Goal: Feedback & Contribution: Submit feedback/report problem

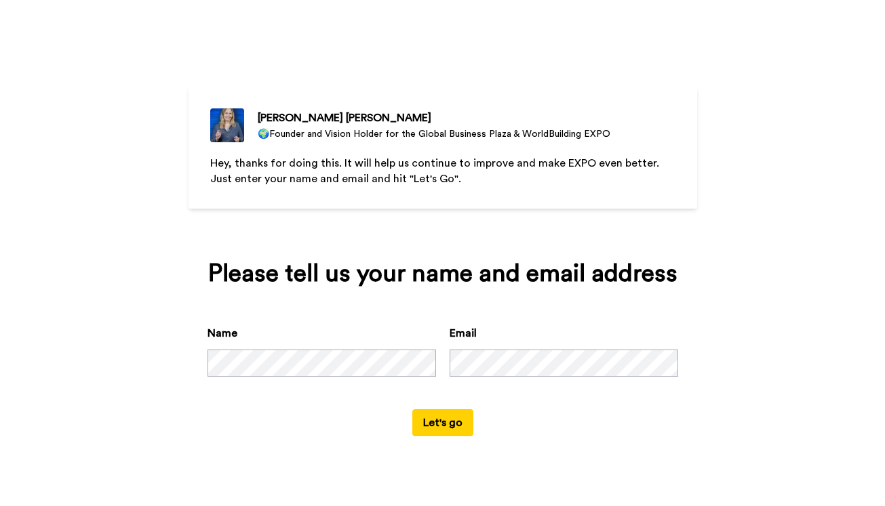
click at [443, 436] on button "Let's go" at bounding box center [442, 422] width 61 height 27
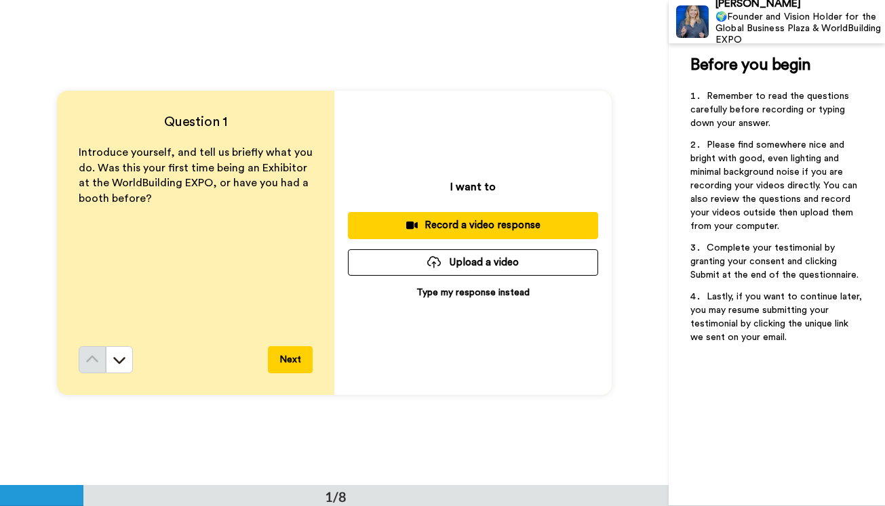
click at [146, 223] on div "Introduce yourself, and tell us briefly what you do. Was this your first time b…" at bounding box center [196, 245] width 234 height 201
click at [485, 294] on p "Type my response instead" at bounding box center [472, 293] width 113 height 14
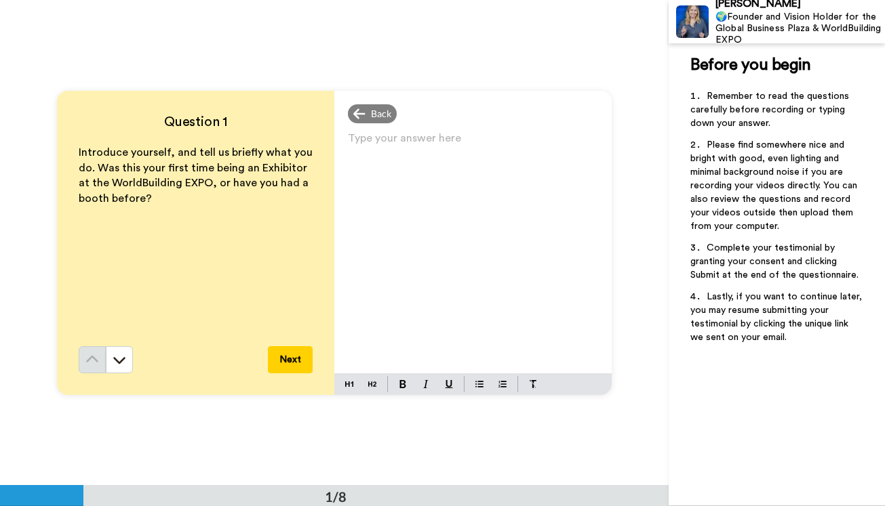
click at [402, 145] on p "Type your answer here ﻿" at bounding box center [473, 143] width 250 height 19
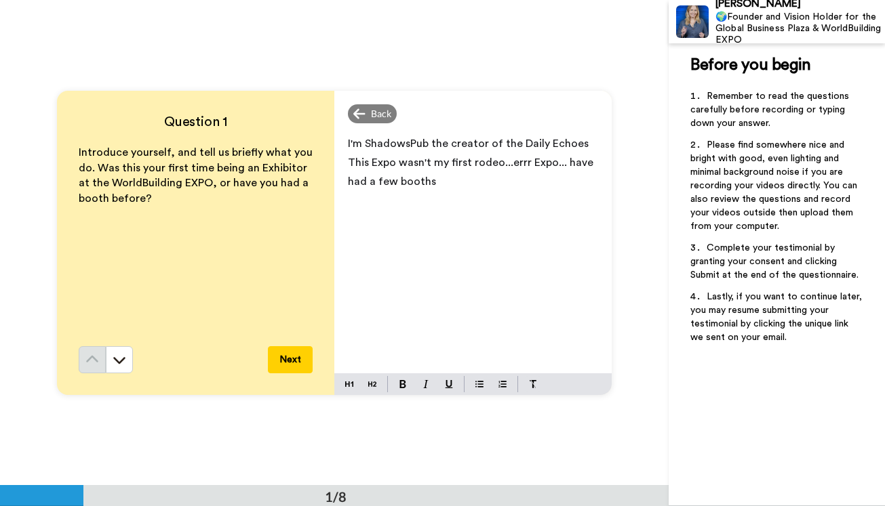
click at [289, 363] on button "Next" at bounding box center [290, 359] width 45 height 27
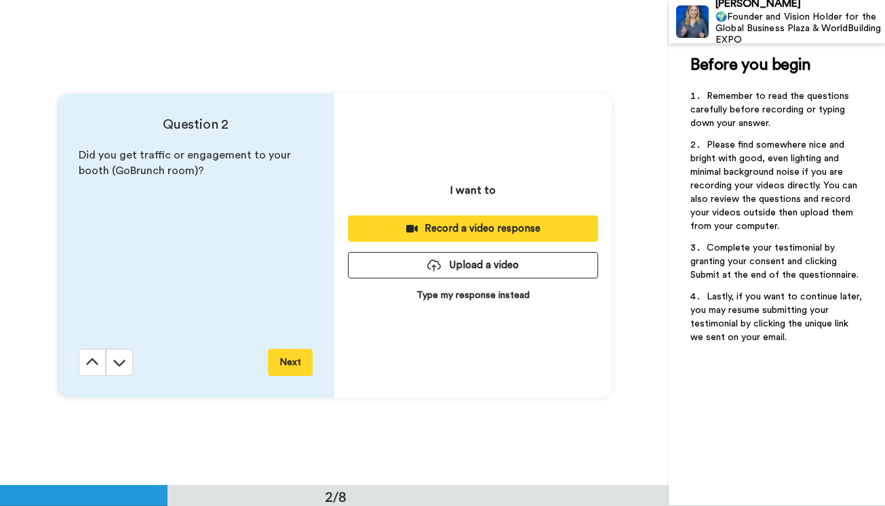
scroll to position [486, 0]
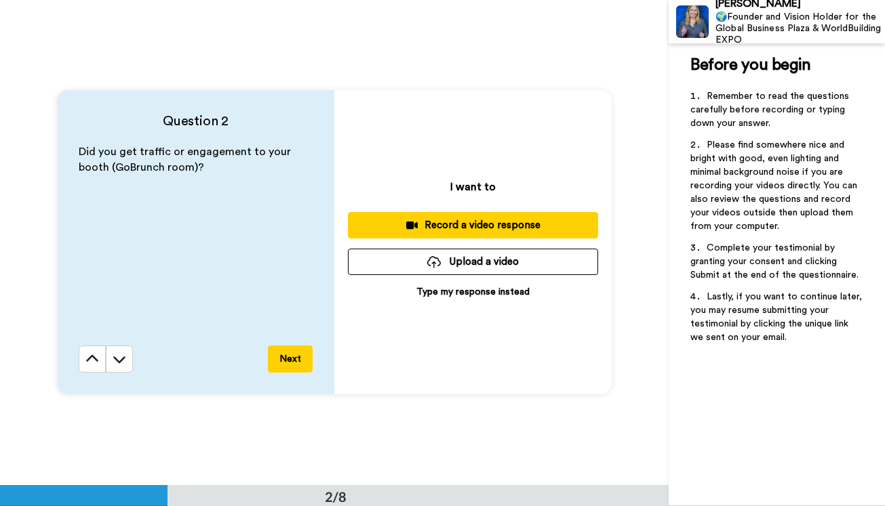
click at [471, 292] on p "Type my response instead" at bounding box center [472, 292] width 113 height 14
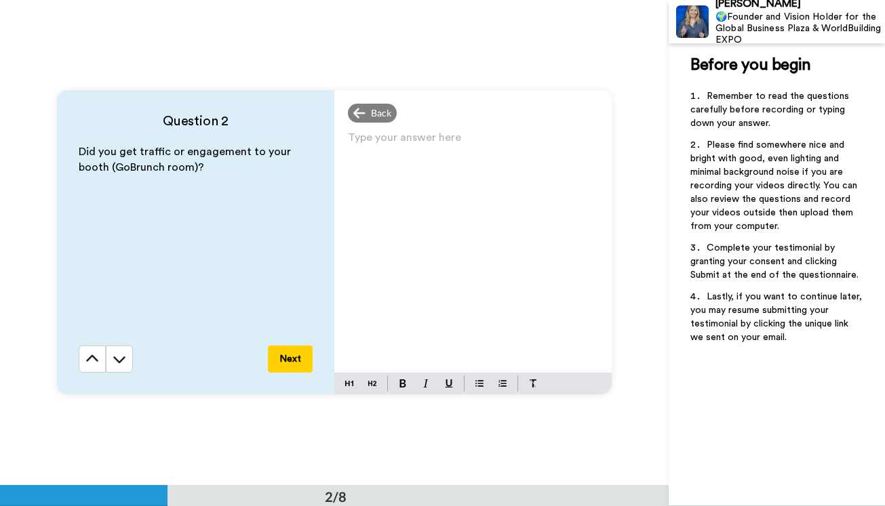
click at [441, 152] on p "Type your answer here ﻿" at bounding box center [473, 143] width 250 height 19
click at [292, 361] on button "Next" at bounding box center [290, 359] width 45 height 27
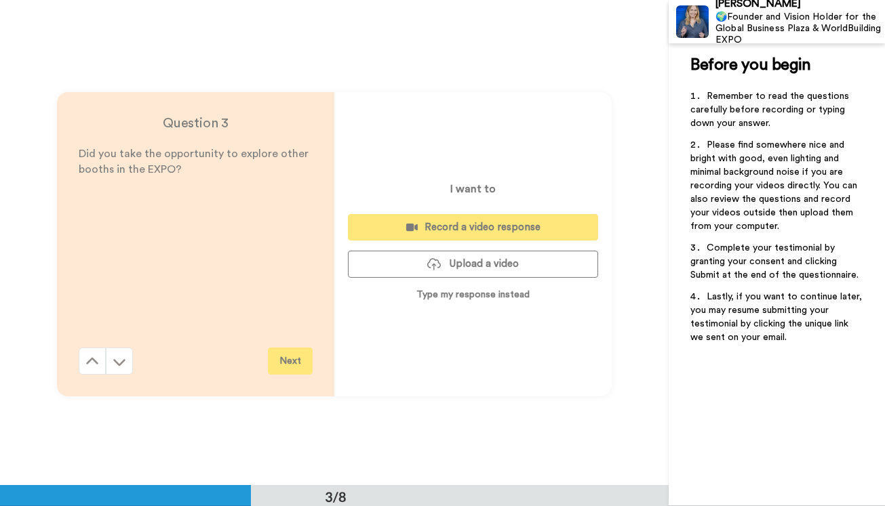
scroll to position [971, 0]
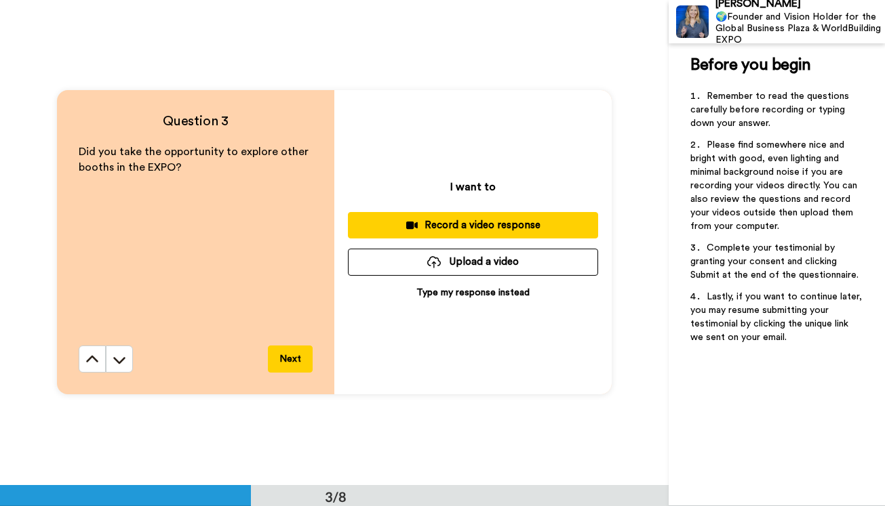
click at [502, 296] on p "Type my response instead" at bounding box center [472, 293] width 113 height 14
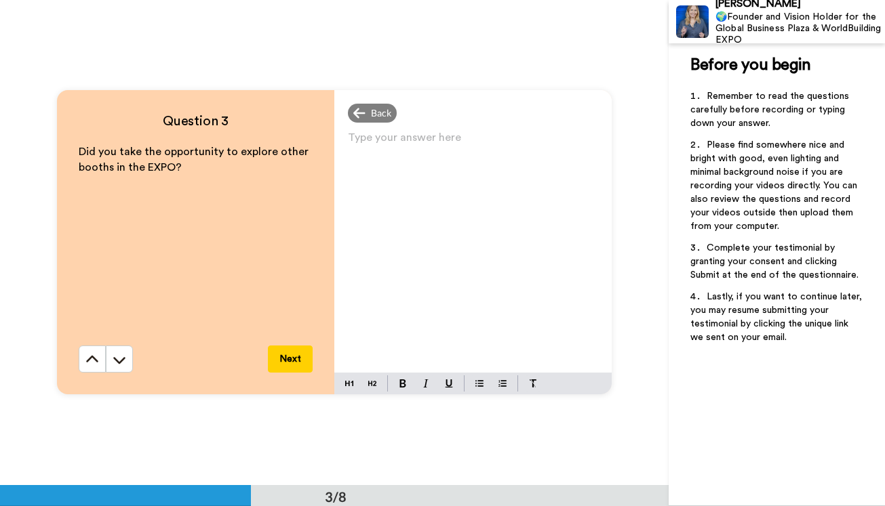
click at [409, 135] on p "Type your answer here ﻿" at bounding box center [473, 143] width 250 height 19
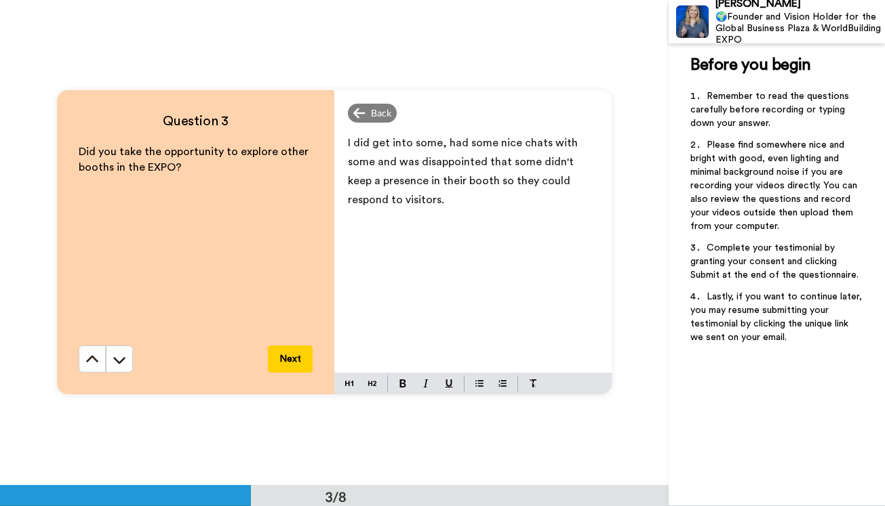
click at [284, 356] on button "Next" at bounding box center [290, 359] width 45 height 27
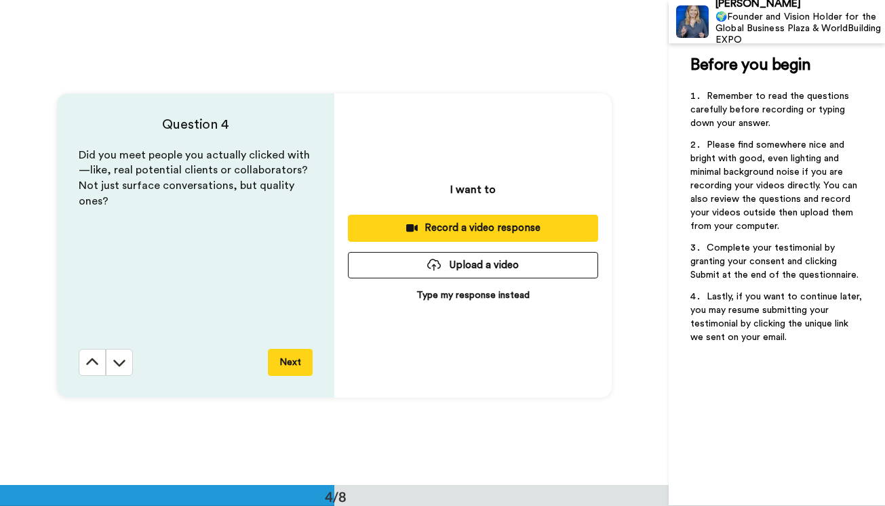
scroll to position [1457, 0]
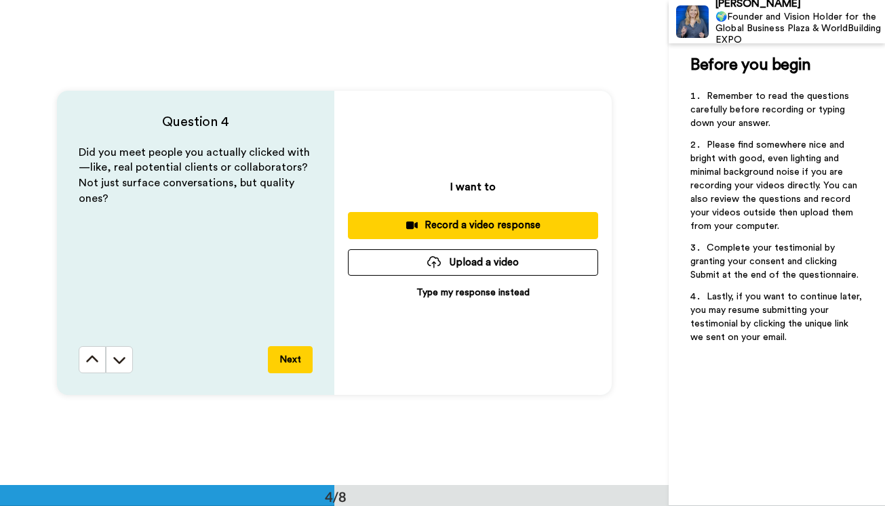
click at [447, 289] on p "Type my response instead" at bounding box center [472, 293] width 113 height 14
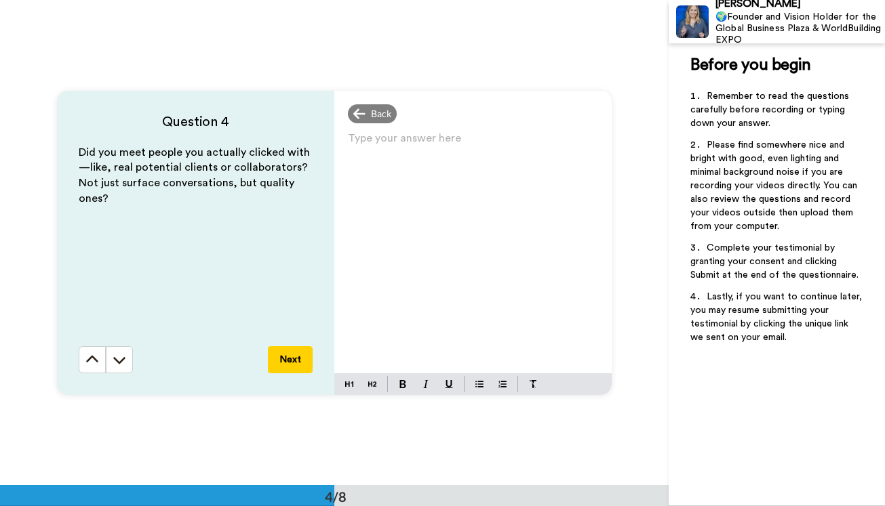
click at [441, 148] on p "Type your answer here ﻿" at bounding box center [473, 143] width 250 height 19
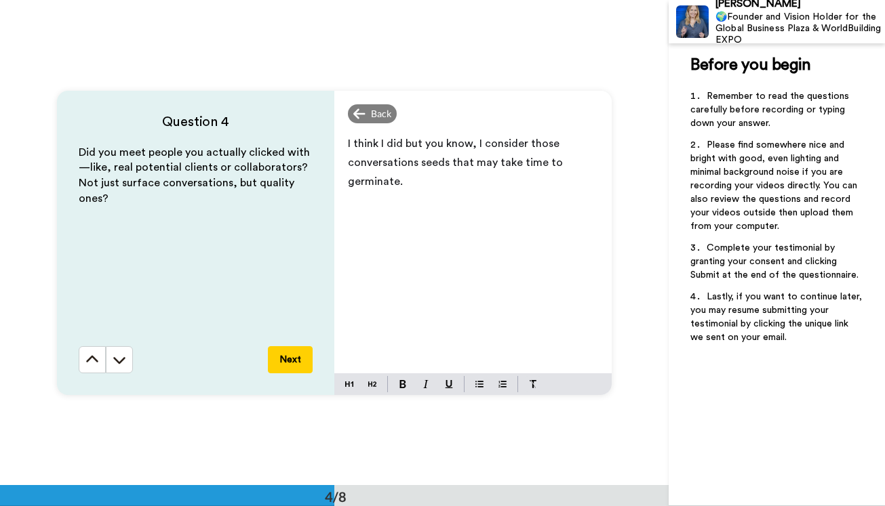
click at [293, 365] on button "Next" at bounding box center [290, 359] width 45 height 27
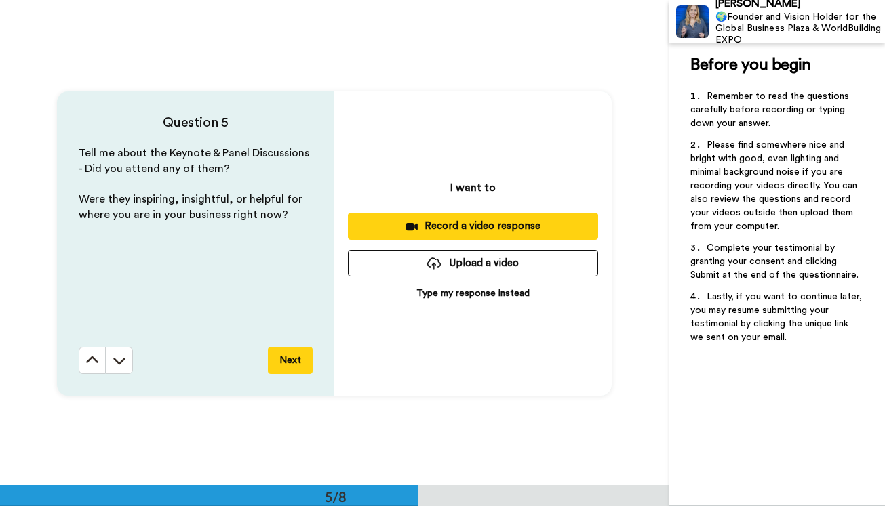
scroll to position [1943, 0]
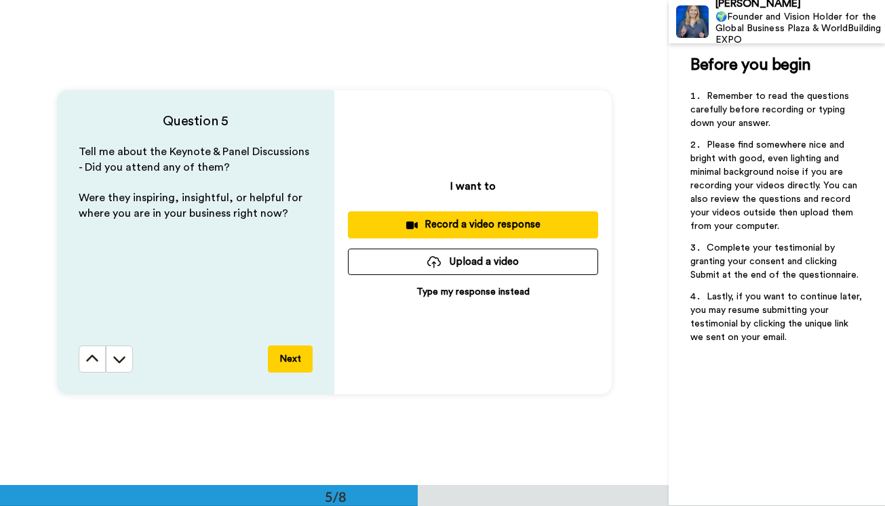
click at [462, 289] on p "Type my response instead" at bounding box center [472, 292] width 113 height 14
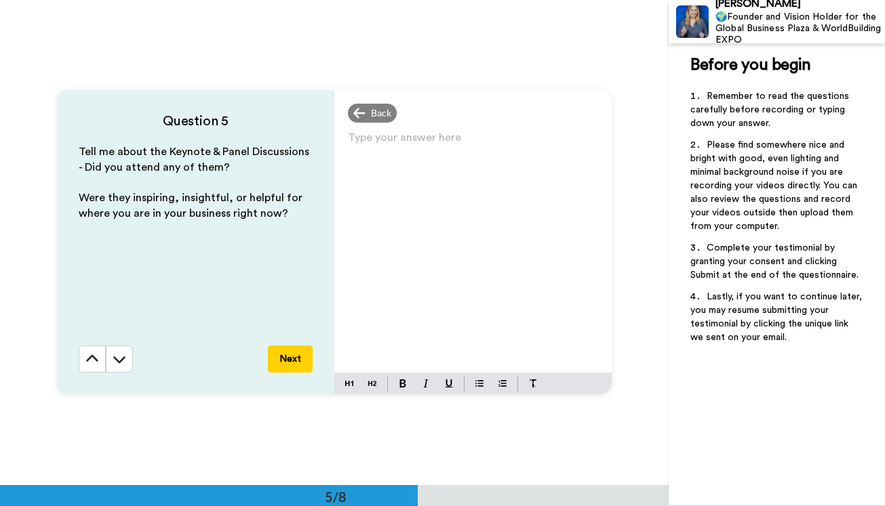
click at [396, 141] on p "Type your answer here ﻿" at bounding box center [473, 143] width 250 height 19
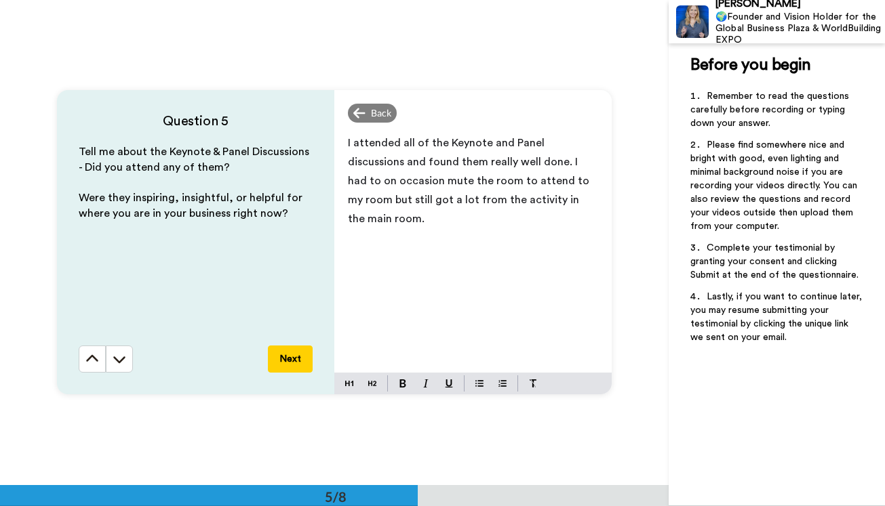
click at [291, 361] on button "Next" at bounding box center [290, 359] width 45 height 27
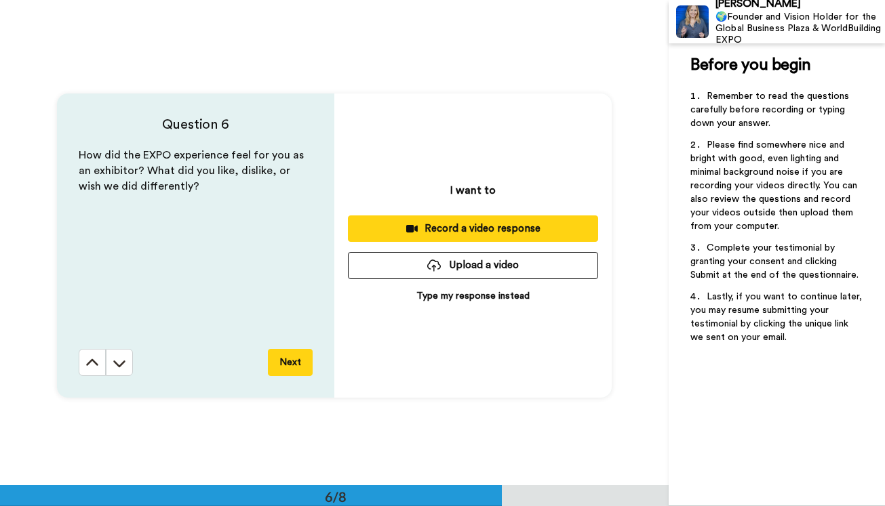
scroll to position [2428, 0]
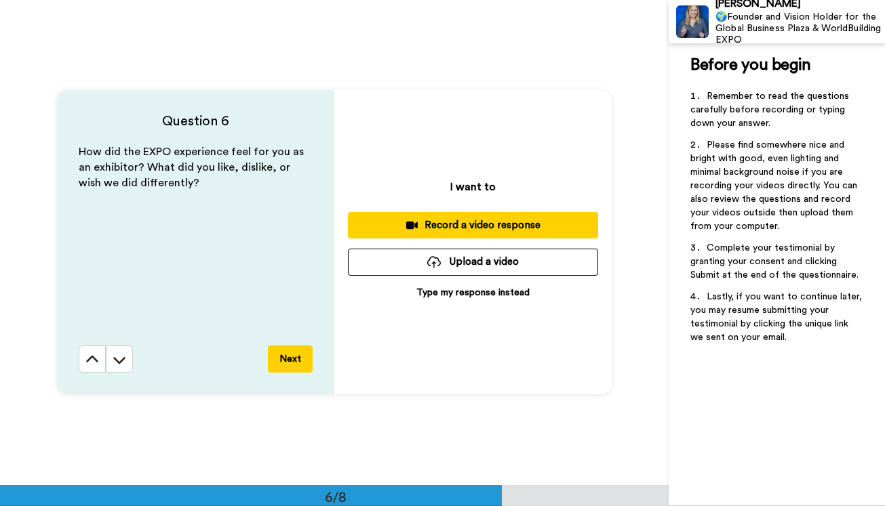
click at [483, 289] on p "Type my response instead" at bounding box center [472, 293] width 113 height 14
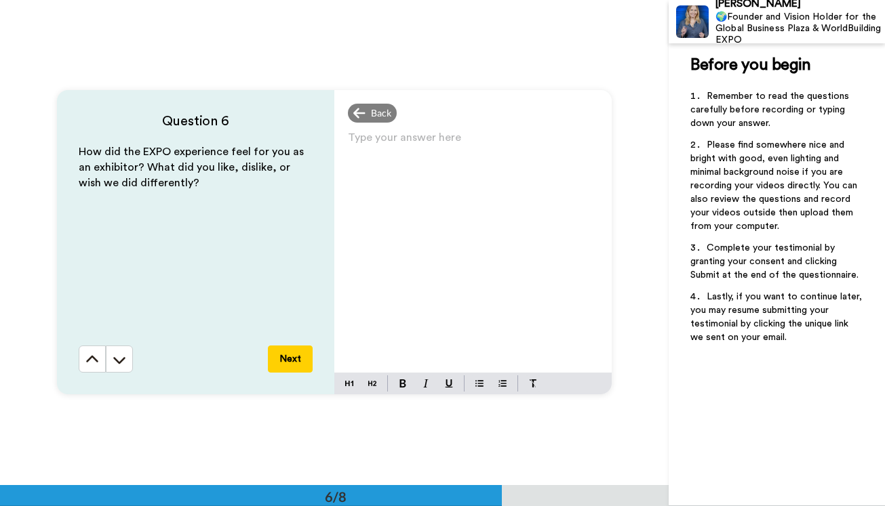
click at [444, 136] on p "Type your answer here ﻿" at bounding box center [473, 143] width 250 height 19
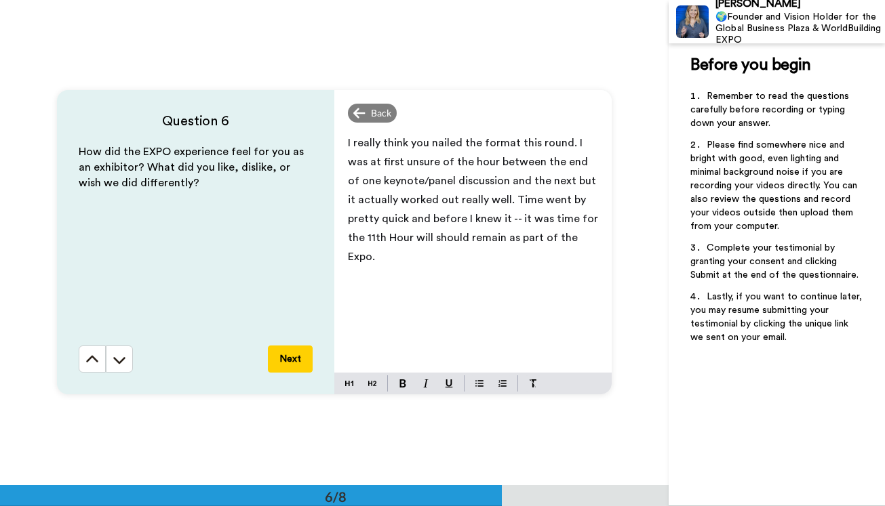
click at [285, 359] on button "Next" at bounding box center [290, 359] width 45 height 27
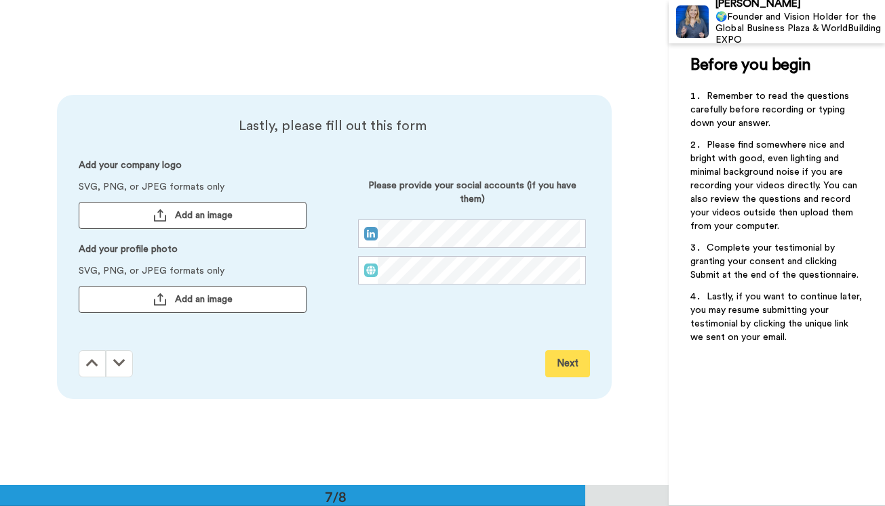
scroll to position [2913, 0]
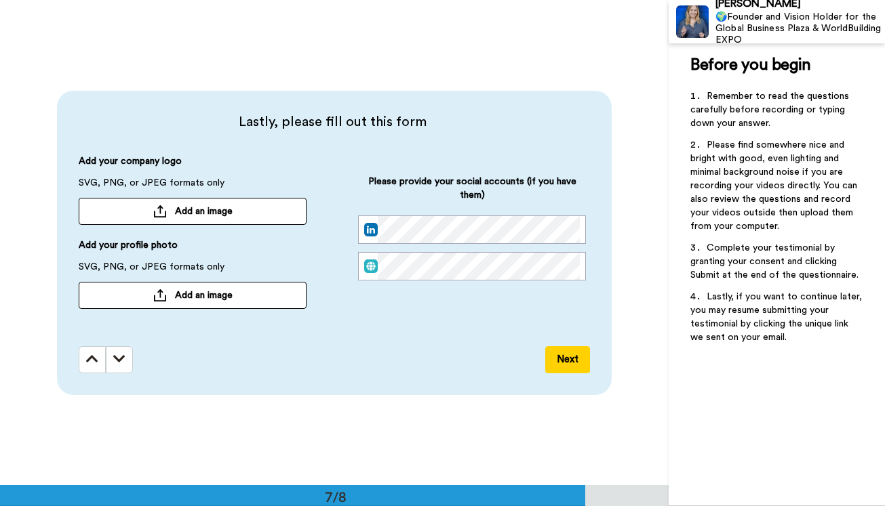
click at [222, 220] on button "Add an image" at bounding box center [193, 211] width 228 height 27
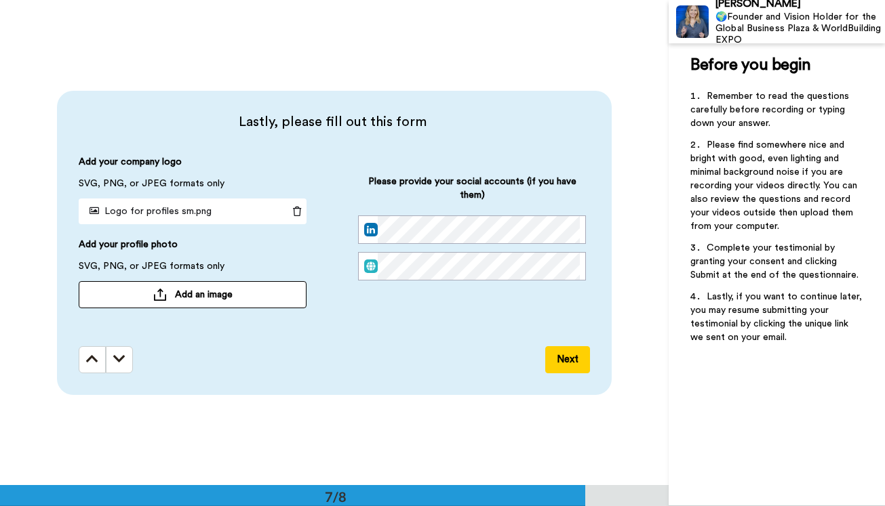
click at [190, 296] on span "Add an image" at bounding box center [204, 295] width 58 height 14
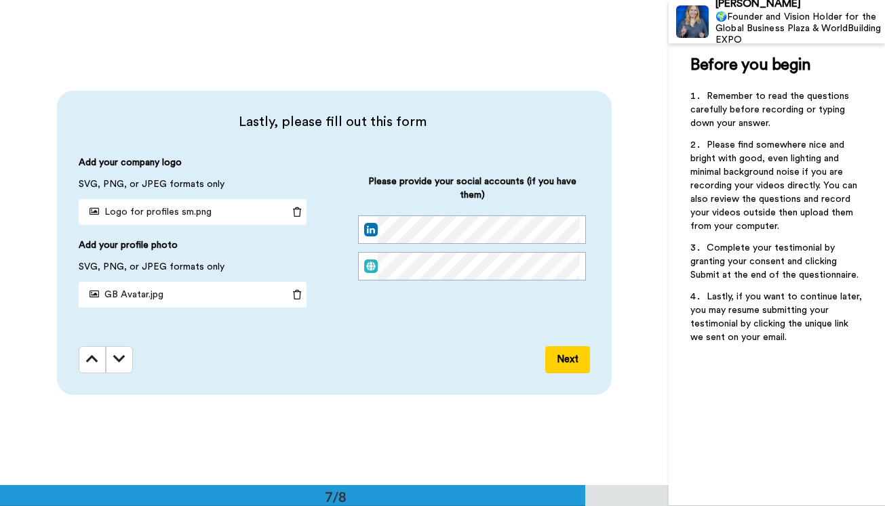
drag, startPoint x: 11, startPoint y: 147, endPoint x: 61, endPoint y: 140, distance: 50.7
click at [12, 146] on div "Lastly, please fill out this form Add your company logo SVG, PNG, or JPEG forma…" at bounding box center [334, 242] width 668 height 485
click at [566, 359] on button "Next" at bounding box center [567, 359] width 45 height 27
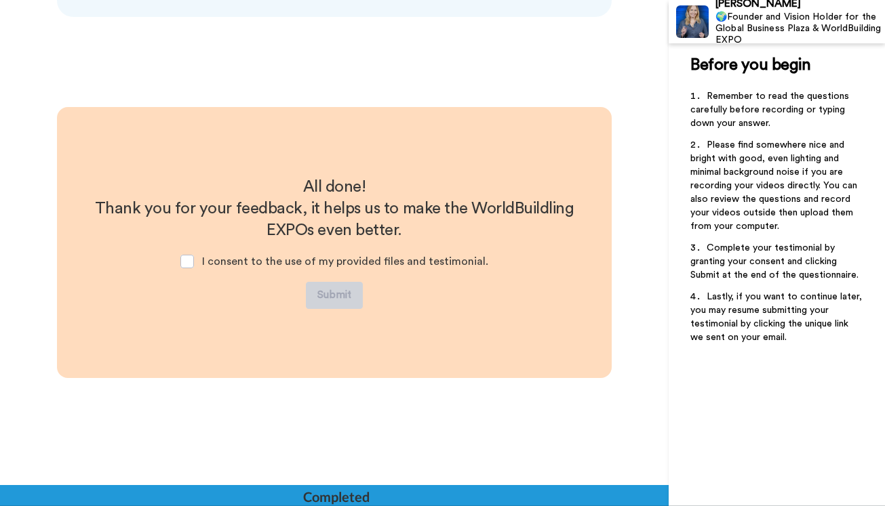
scroll to position [3292, 0]
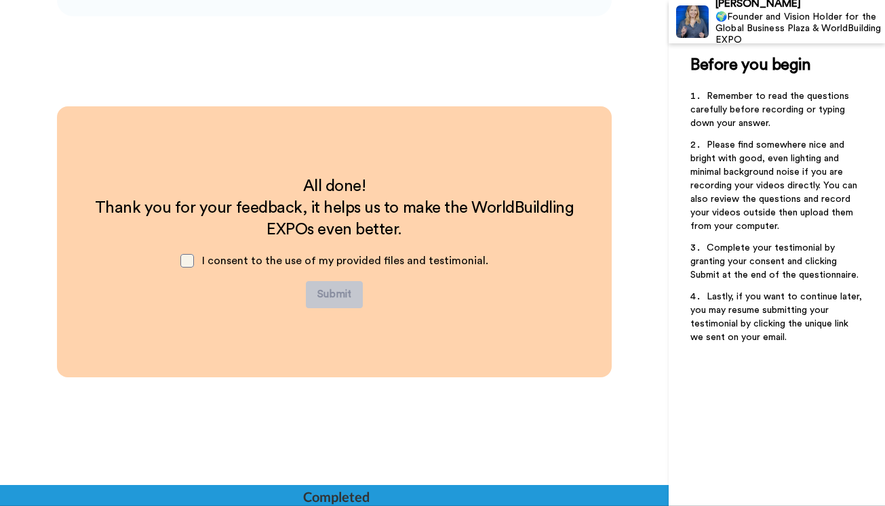
click at [194, 265] on span at bounding box center [187, 261] width 14 height 14
click at [332, 302] on button "Submit" at bounding box center [334, 294] width 57 height 27
